Goal: Check status: Check status

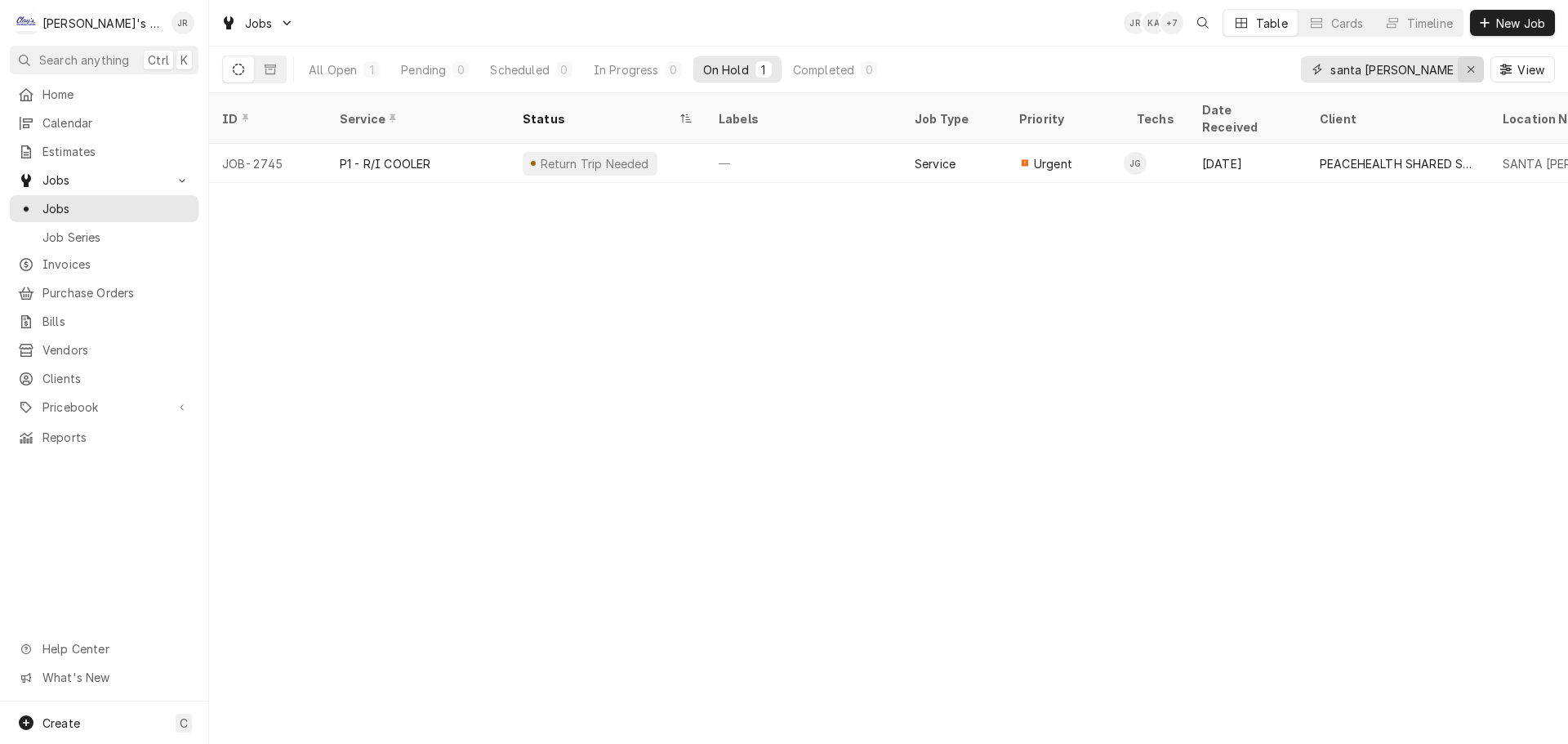
click at [1472, 63] on div "Erase input" at bounding box center [1471, 69] width 16 height 16
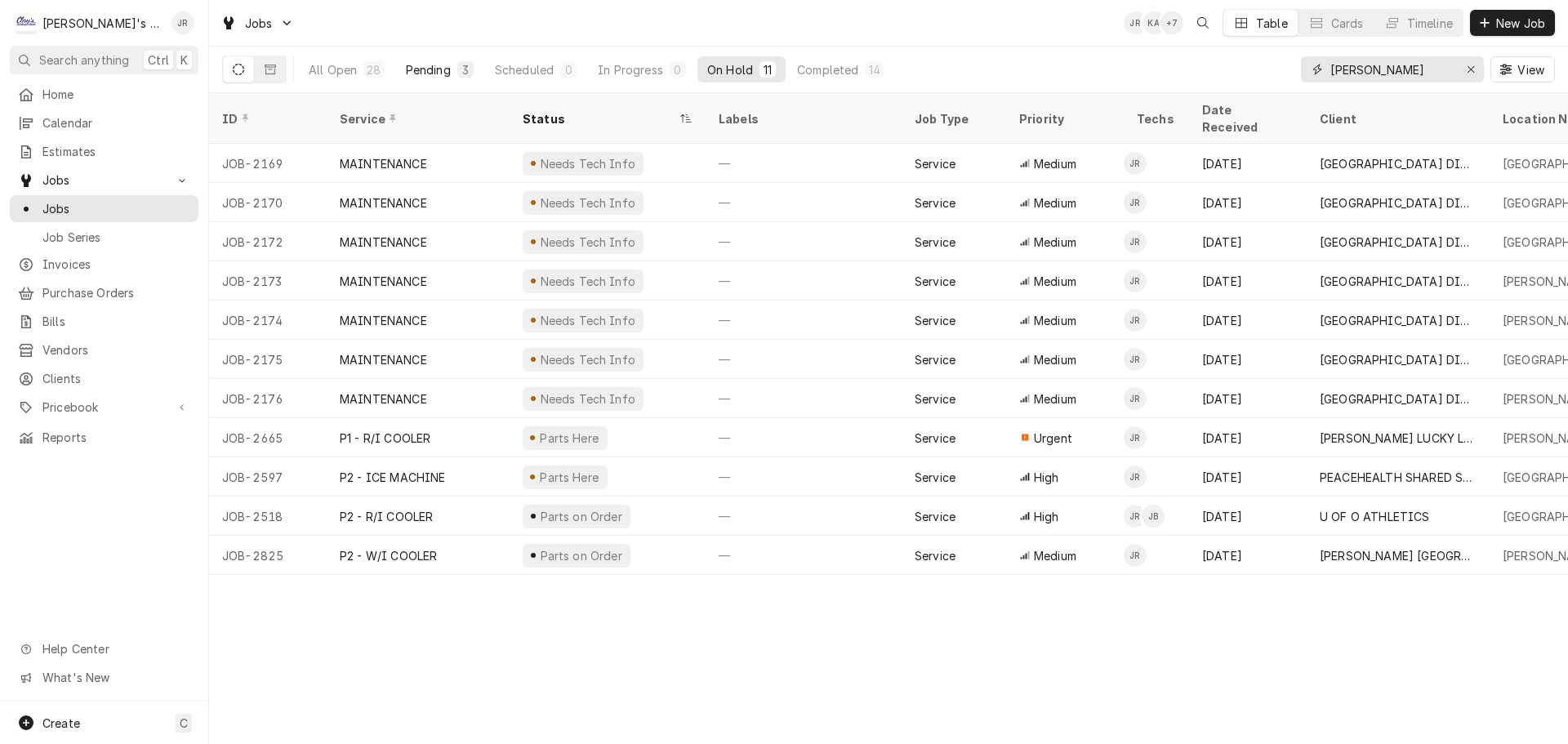
type input "[PERSON_NAME]"
click at [430, 66] on div "Pending" at bounding box center [428, 69] width 45 height 17
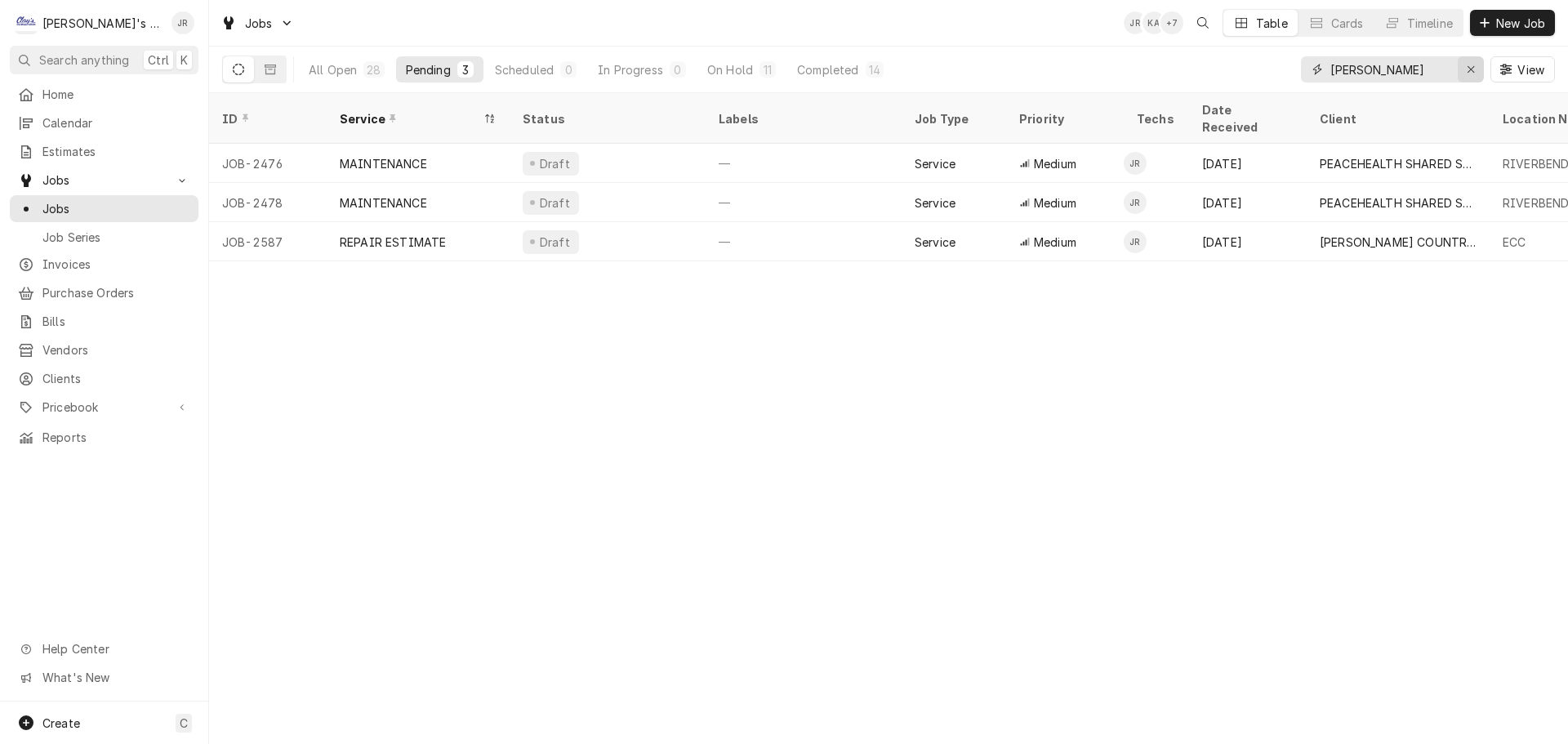
click at [1468, 71] on icon "Erase input" at bounding box center [1471, 69] width 9 height 11
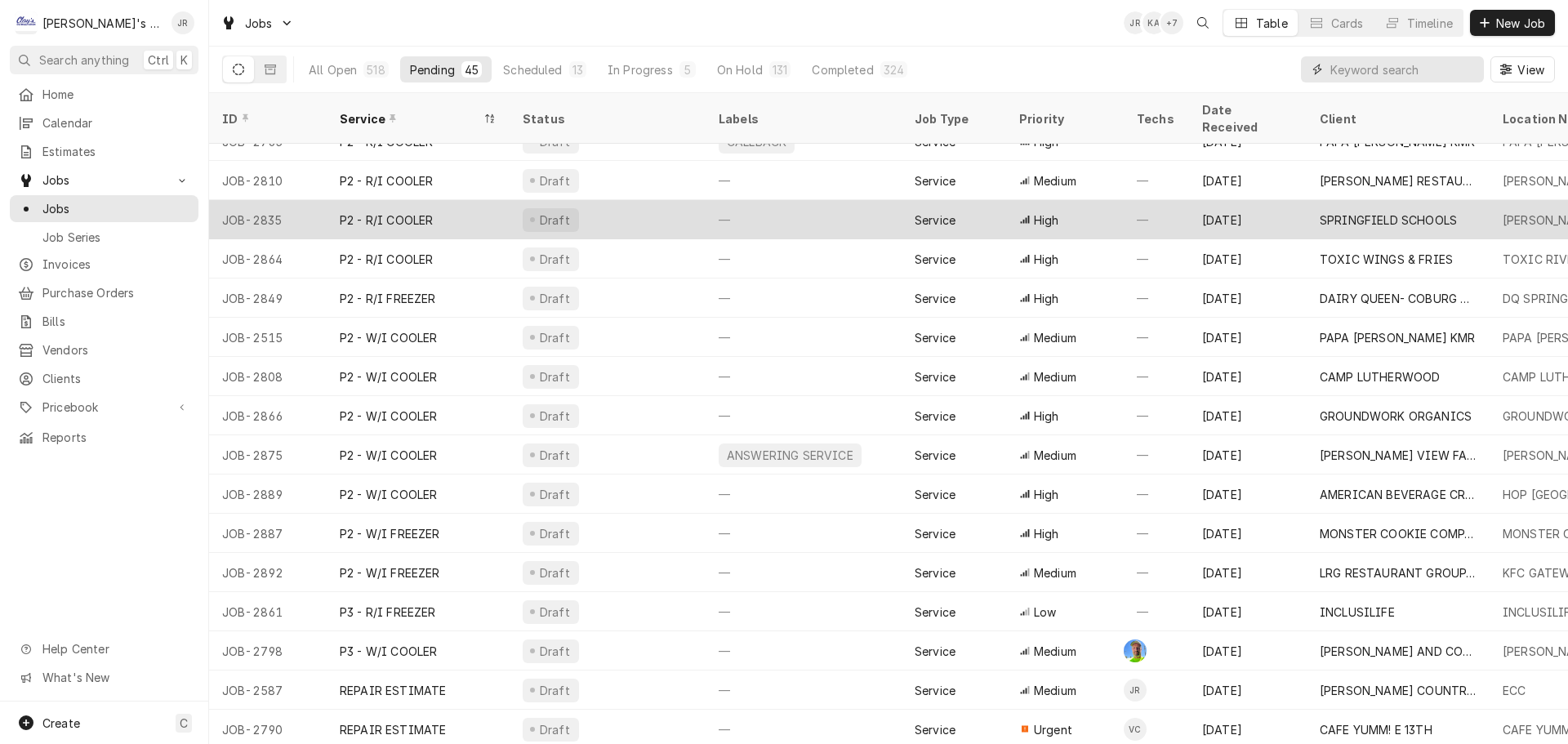
scroll to position [1080, 0]
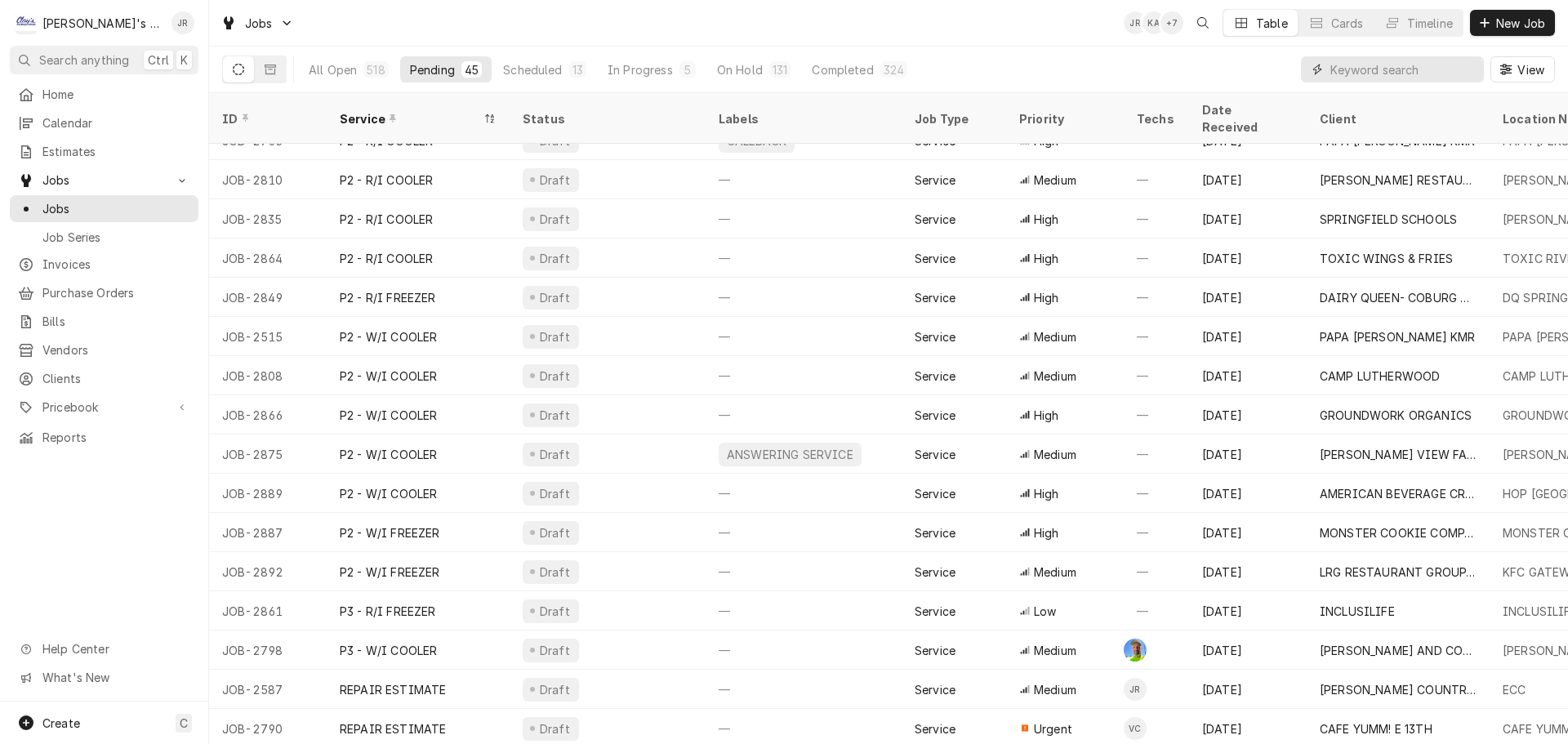
click at [1404, 72] on input "Dynamic Content Wrapper" at bounding box center [1403, 69] width 145 height 26
type input "[PERSON_NAME]"
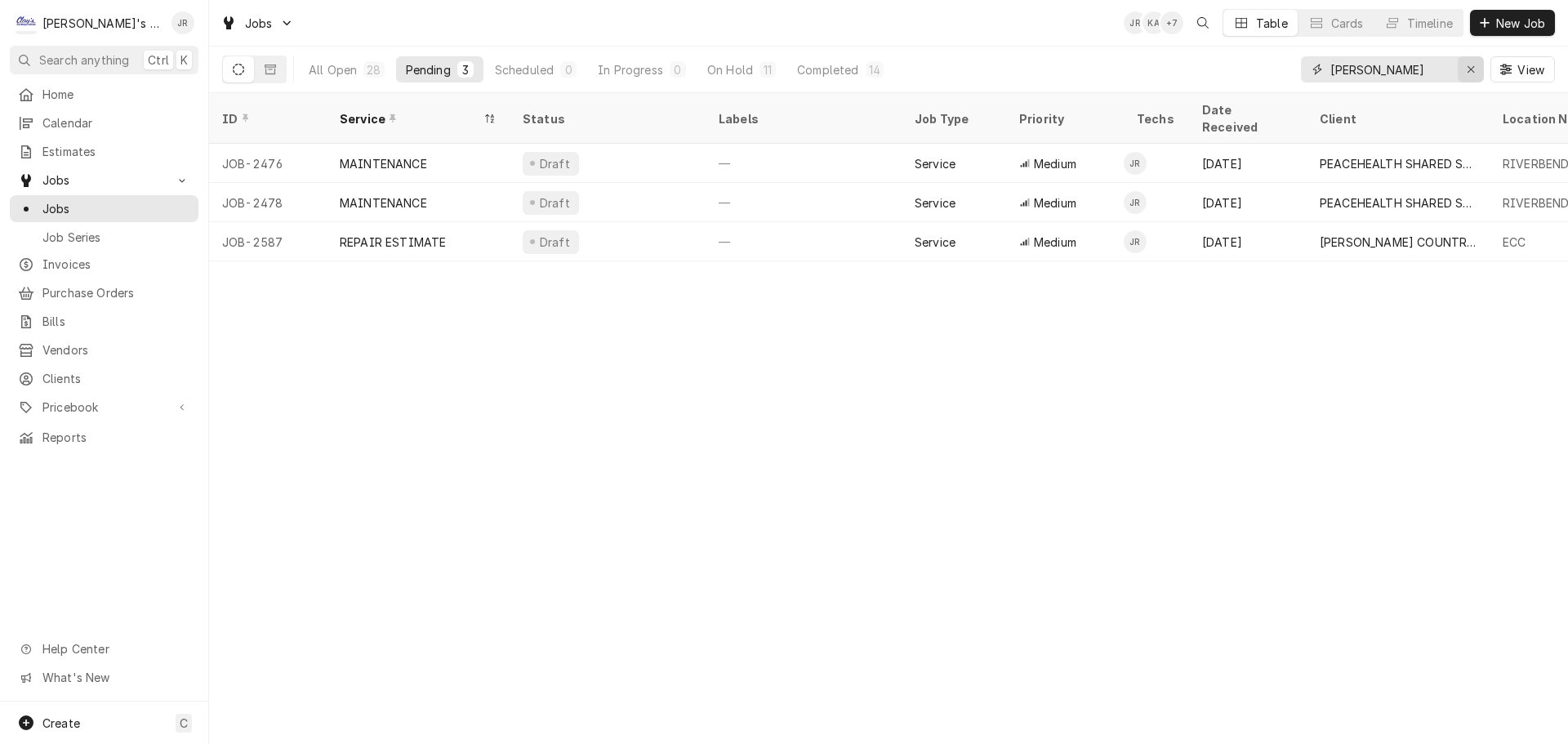
click at [1470, 69] on icon "Erase input" at bounding box center [1471, 69] width 9 height 11
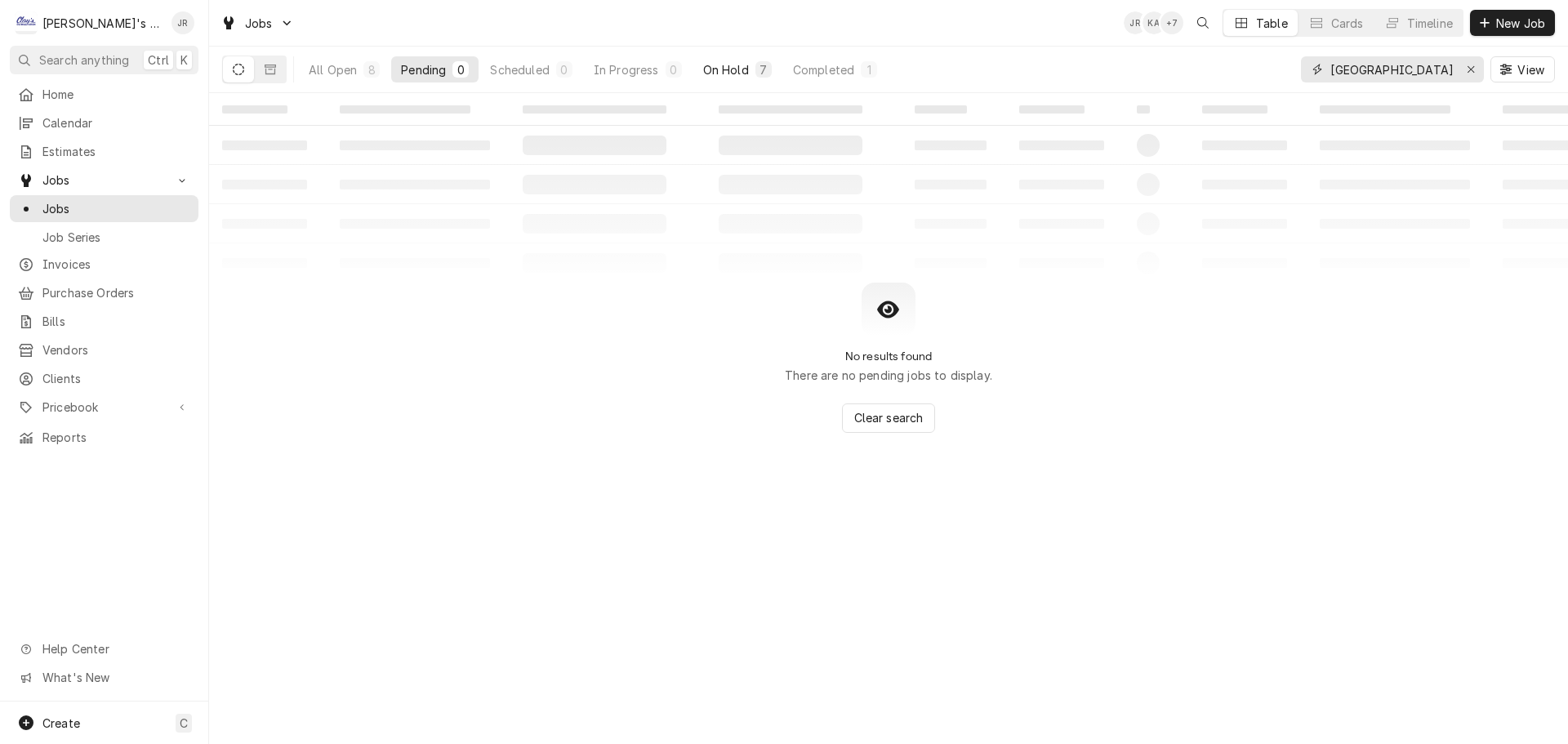
type input "[GEOGRAPHIC_DATA]"
click at [729, 76] on div "On Hold" at bounding box center [726, 69] width 46 height 17
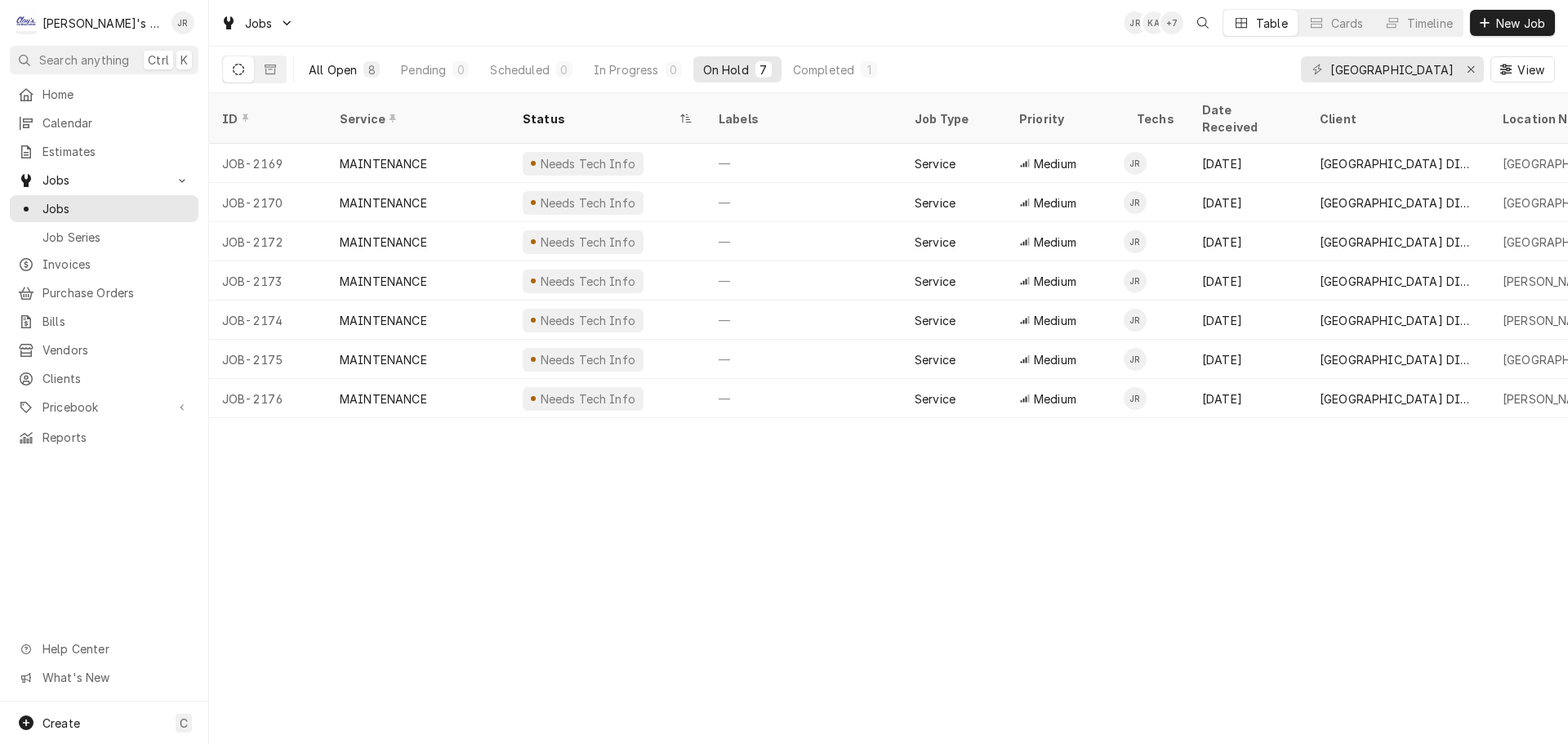
click at [328, 69] on div "All Open" at bounding box center [333, 69] width 48 height 17
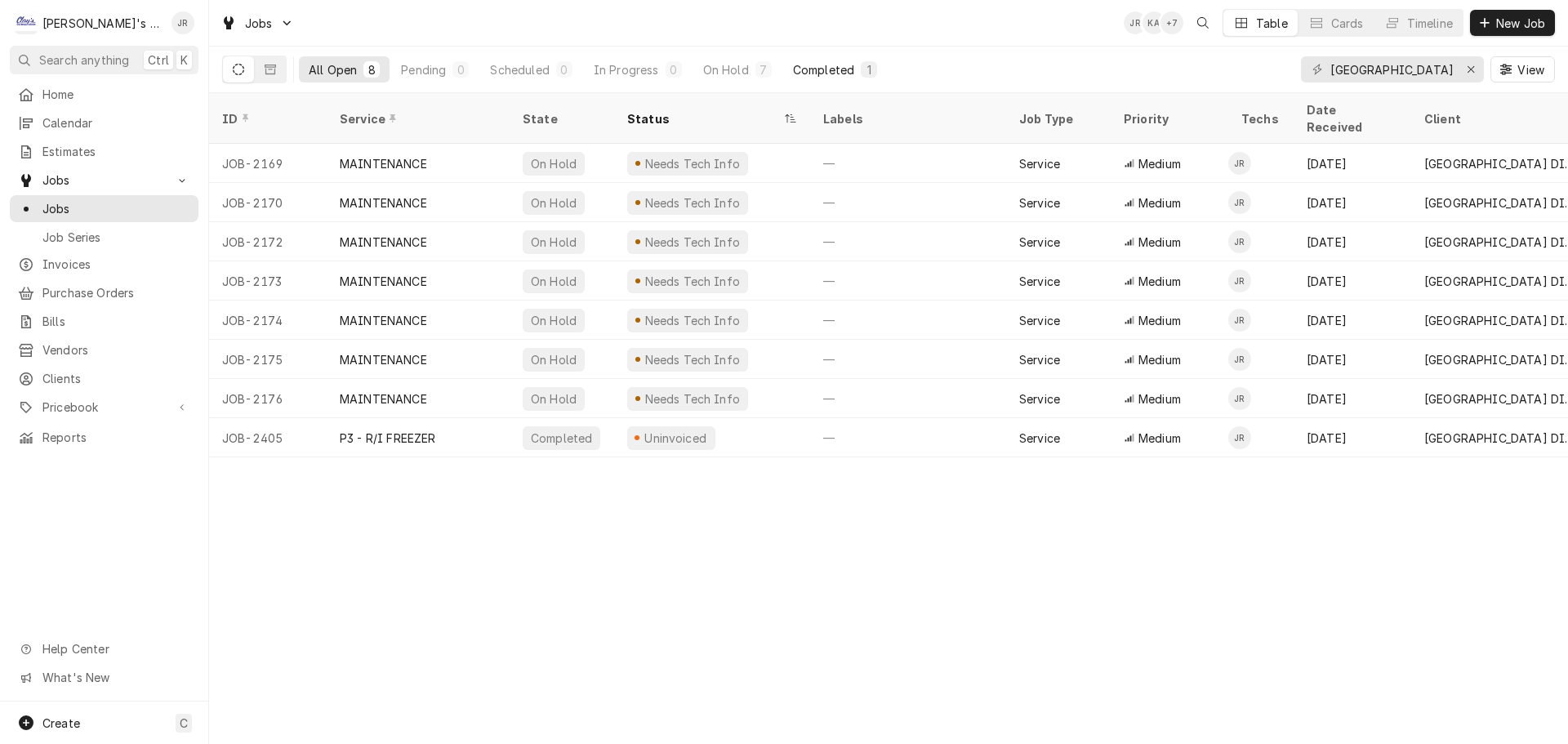
click at [832, 76] on div "Completed" at bounding box center [824, 69] width 61 height 17
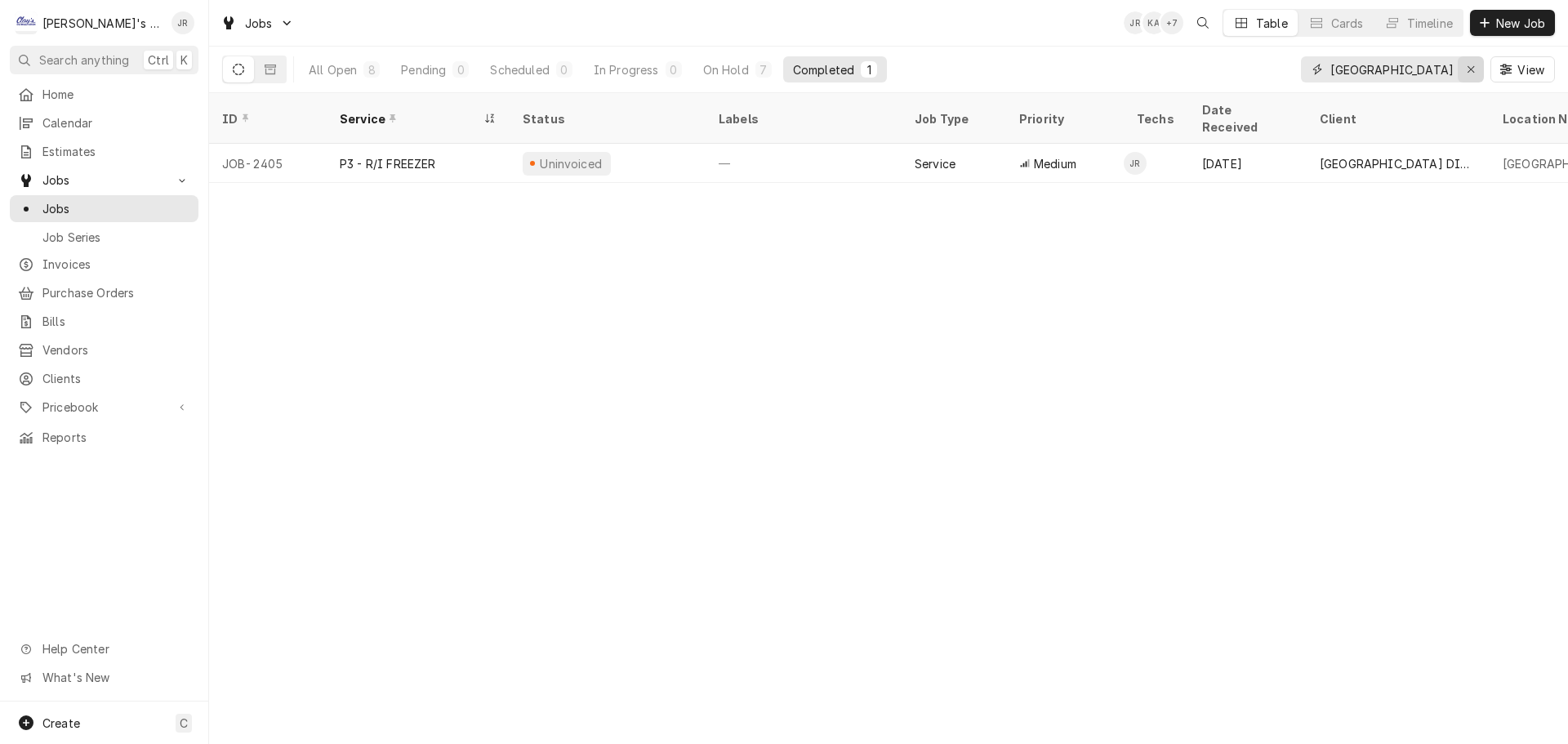
click at [1474, 76] on div "Erase input" at bounding box center [1471, 69] width 16 height 16
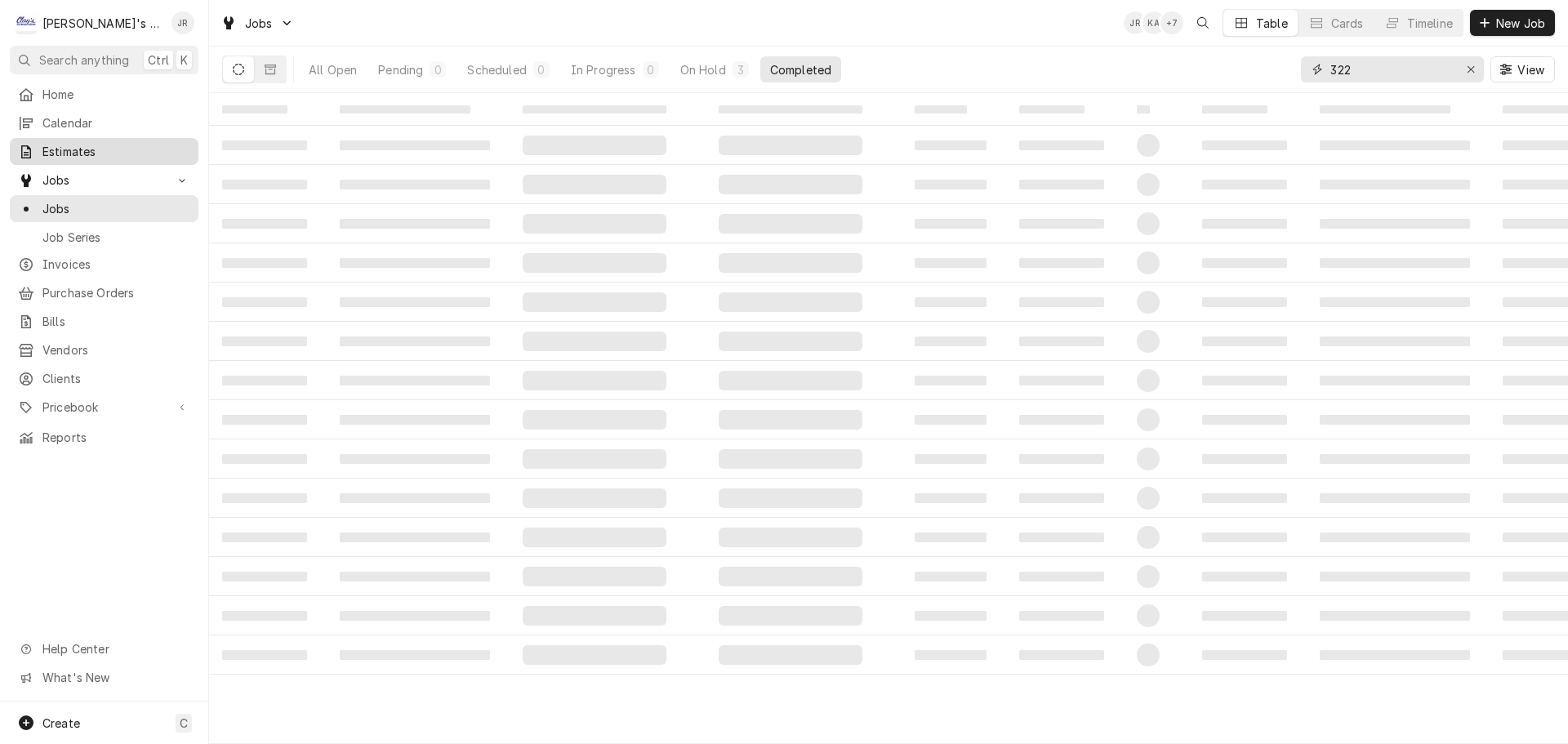
type input "322"
click at [149, 151] on span "Estimates" at bounding box center [116, 151] width 148 height 17
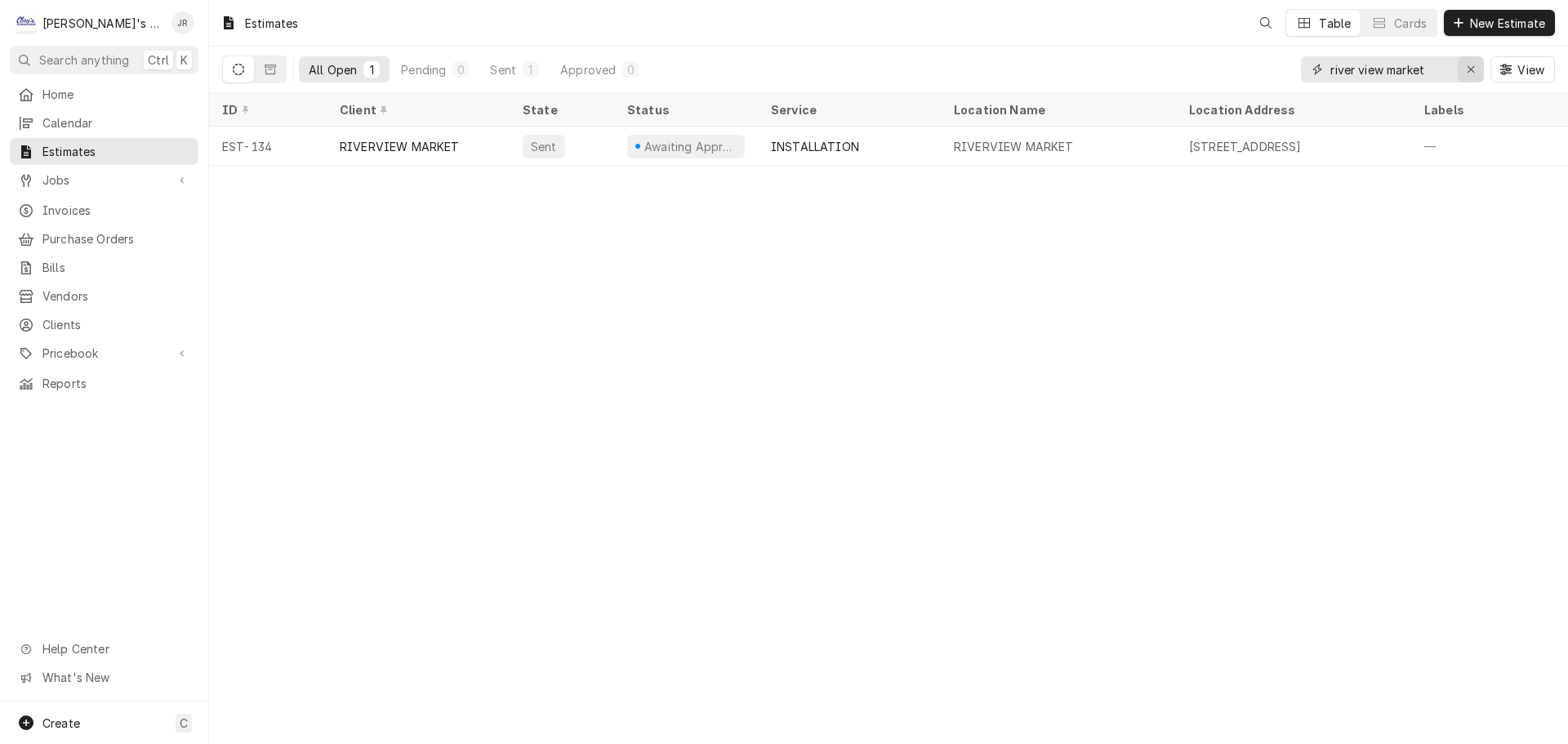
click at [1466, 65] on div "Erase input" at bounding box center [1471, 69] width 16 height 16
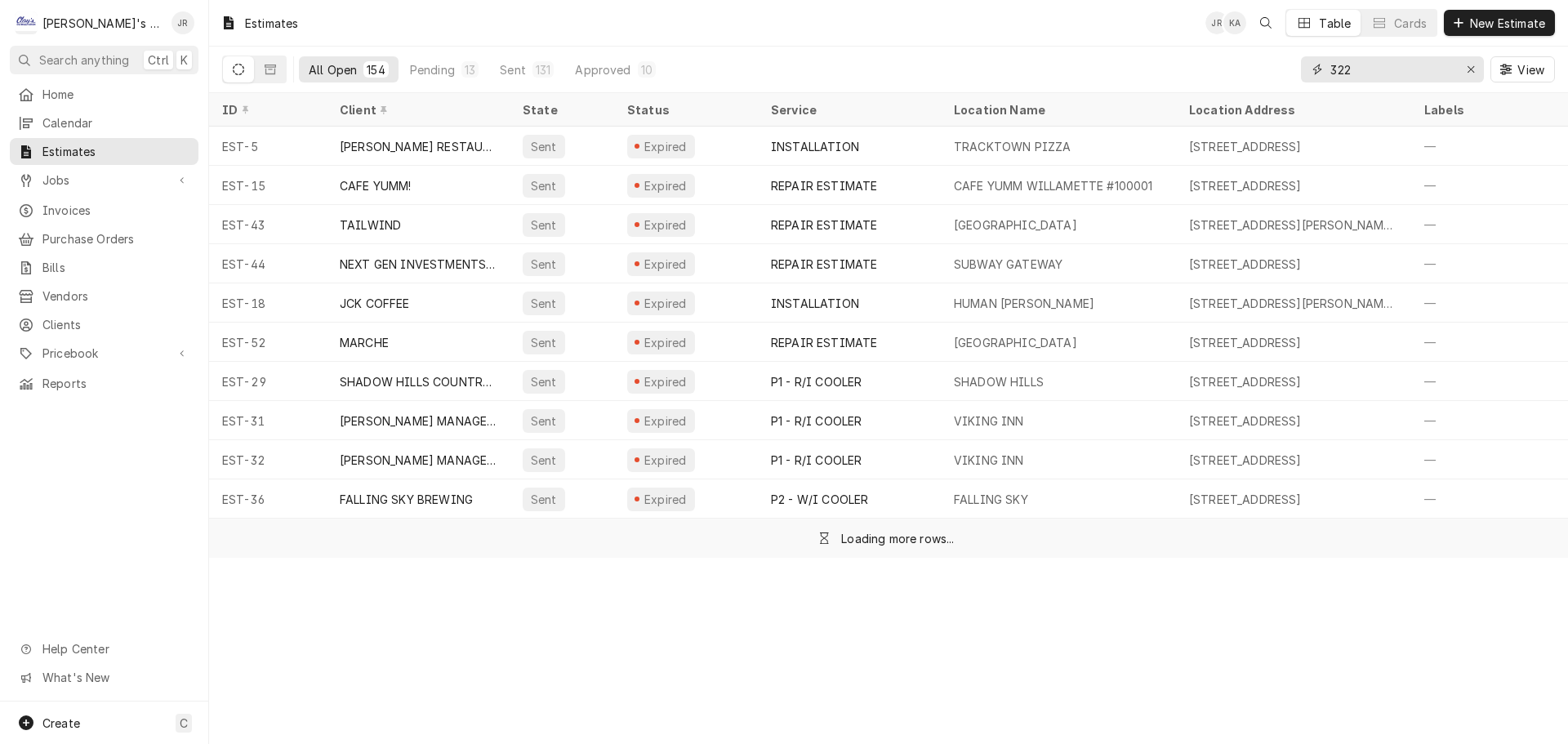
type input "322"
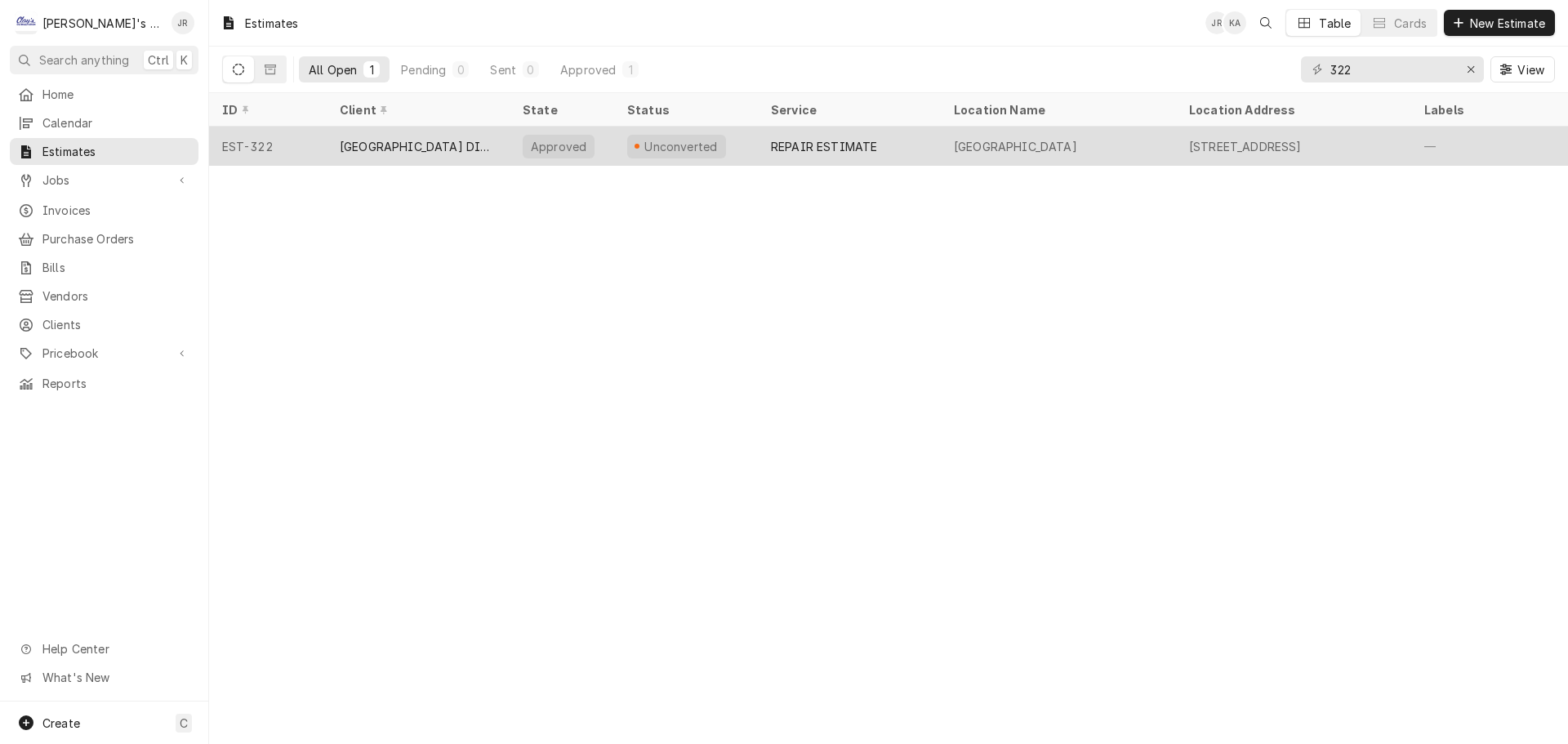
click at [738, 137] on div "Unconverted" at bounding box center [686, 146] width 144 height 39
